Goal: Task Accomplishment & Management: Manage account settings

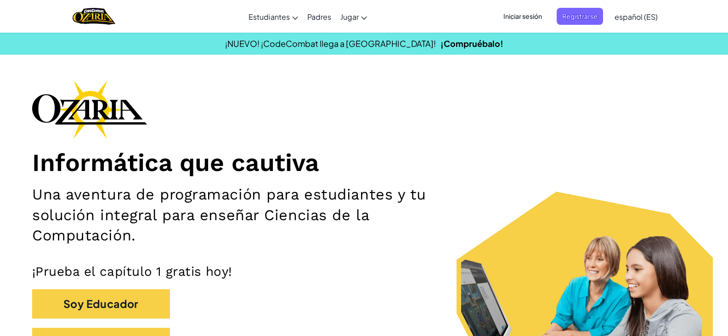
click at [532, 18] on span "Iniciar sesión" at bounding box center [523, 16] width 50 height 17
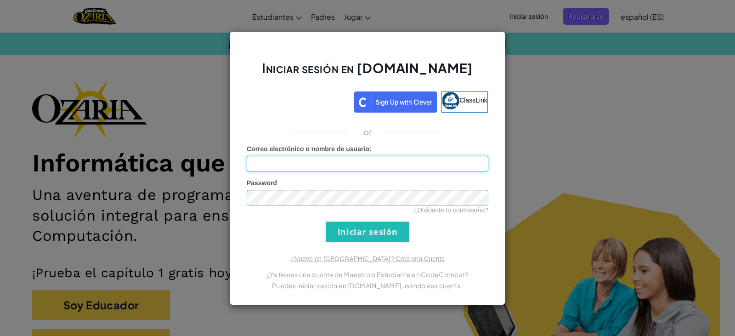
click at [348, 163] on input "Correo electrónico o nombre de usuario :" at bounding box center [368, 164] width 242 height 16
type input "[EMAIL_ADDRESS][DOMAIN_NAME]"
click at [326, 221] on input "Iniciar sesión" at bounding box center [368, 231] width 84 height 21
